Goal: Information Seeking & Learning: Find contact information

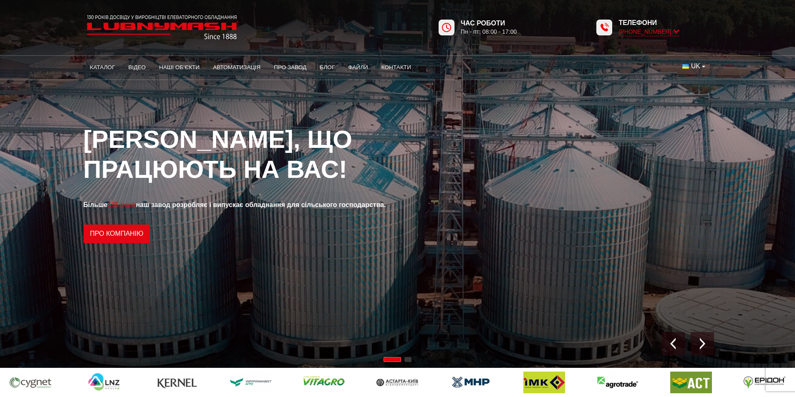
click at [676, 31] on icon at bounding box center [676, 32] width 6 height 8
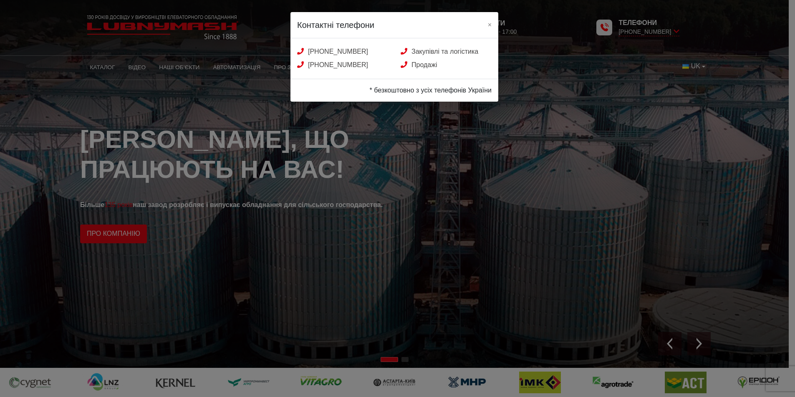
click at [657, 158] on div "Контактні телефони × +38 (050) 580 22 36 Закупівлі та логістика +38 (050) 308 4…" at bounding box center [397, 198] width 795 height 397
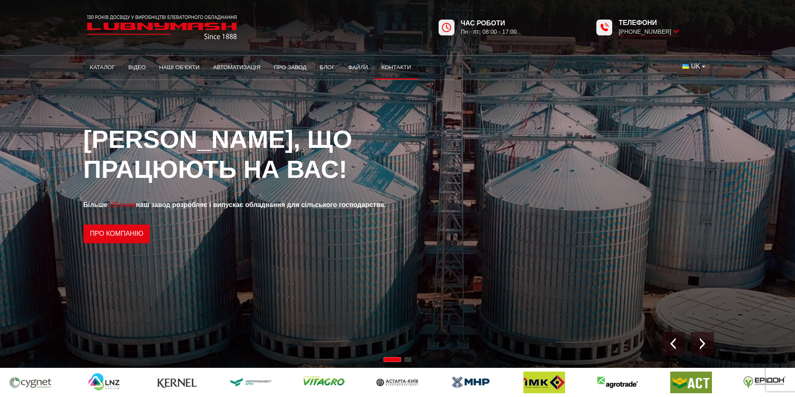
click at [395, 66] on link "Контакти" at bounding box center [396, 67] width 43 height 18
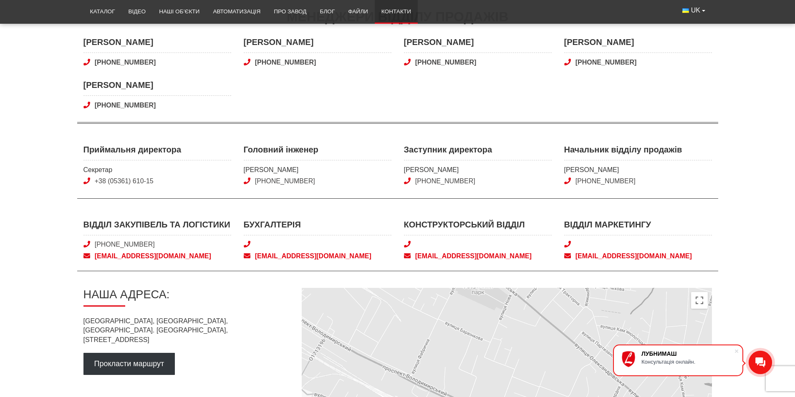
scroll to position [250, 0]
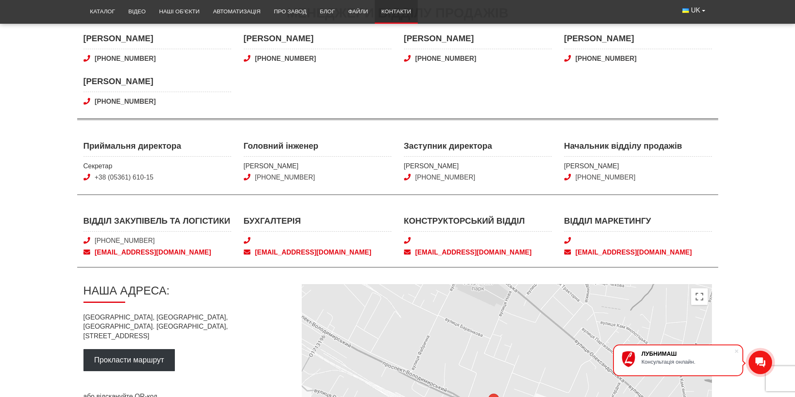
drag, startPoint x: 165, startPoint y: 242, endPoint x: 91, endPoint y: 238, distance: 73.5
click at [91, 238] on span "[PHONE_NUMBER]" at bounding box center [157, 240] width 148 height 9
copy link "[PHONE_NUMBER]"
click at [149, 255] on span "[EMAIL_ADDRESS][DOMAIN_NAME]" at bounding box center [157, 252] width 148 height 9
click at [177, 253] on span "[EMAIL_ADDRESS][DOMAIN_NAME]" at bounding box center [157, 252] width 148 height 9
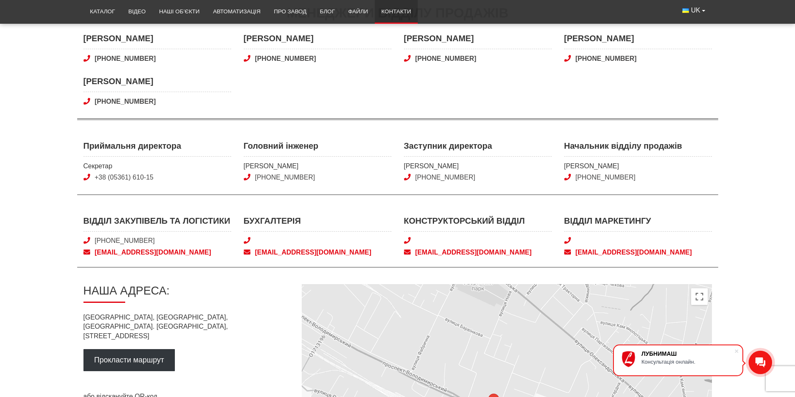
click at [184, 252] on span "[EMAIL_ADDRESS][DOMAIN_NAME]" at bounding box center [157, 252] width 148 height 9
click at [189, 247] on div "Відділ закупівель та логістики [PHONE_NUMBER] [EMAIL_ADDRESS][DOMAIN_NAME]" at bounding box center [157, 236] width 148 height 42
drag, startPoint x: 95, startPoint y: 236, endPoint x: 166, endPoint y: 252, distance: 72.9
click at [166, 252] on div "Відділ закупівель та логістики [PHONE_NUMBER] [EMAIL_ADDRESS][DOMAIN_NAME]" at bounding box center [157, 236] width 148 height 42
copy div "[PHONE_NUMBER] [EMAIL_ADDRESS][DOMAIN_NAME]"
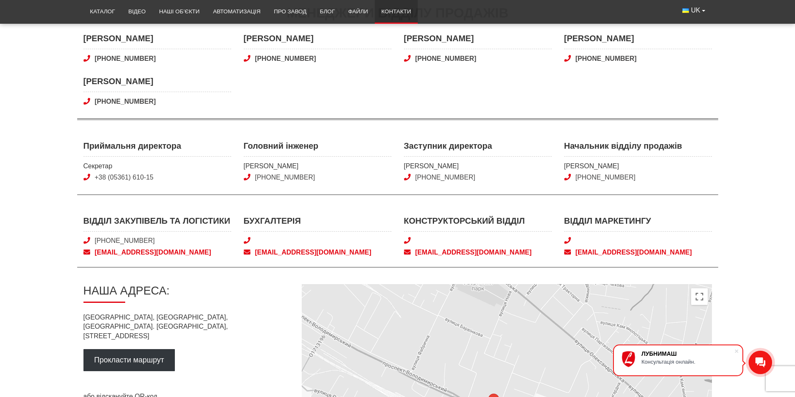
click at [367, 211] on div "Контакти Відділ продажів Відділ продажів [PHONE_NUMBER] 0 (800) 40-50-80 [EMAIL…" at bounding box center [397, 202] width 641 height 666
drag, startPoint x: 124, startPoint y: 253, endPoint x: 93, endPoint y: 277, distance: 38.9
click at [93, 277] on div at bounding box center [397, 280] width 628 height 8
drag, startPoint x: 175, startPoint y: 247, endPoint x: 94, endPoint y: 251, distance: 81.0
click at [94, 251] on div "Відділ закупівель та логістики [PHONE_NUMBER] [EMAIL_ADDRESS][DOMAIN_NAME]" at bounding box center [157, 236] width 148 height 42
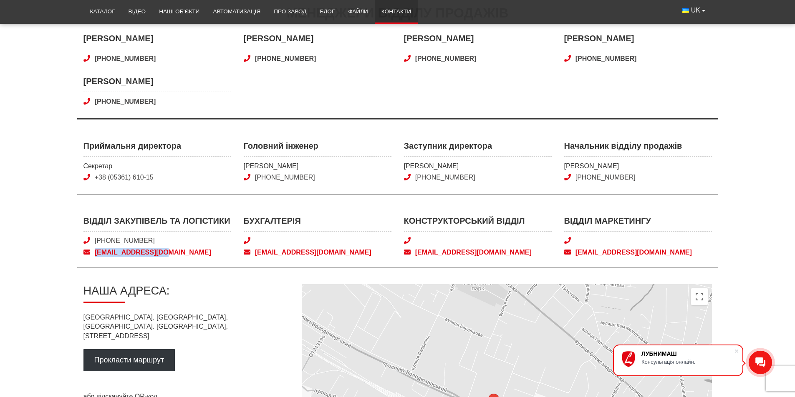
copy span "[EMAIL_ADDRESS][DOMAIN_NAME]"
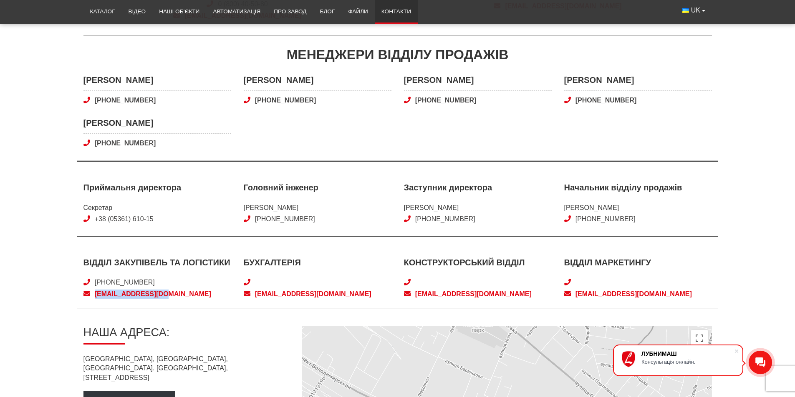
copy span "[EMAIL_ADDRESS][DOMAIN_NAME]"
click at [186, 279] on span "[PHONE_NUMBER]" at bounding box center [157, 282] width 148 height 9
